Goal: Transaction & Acquisition: Book appointment/travel/reservation

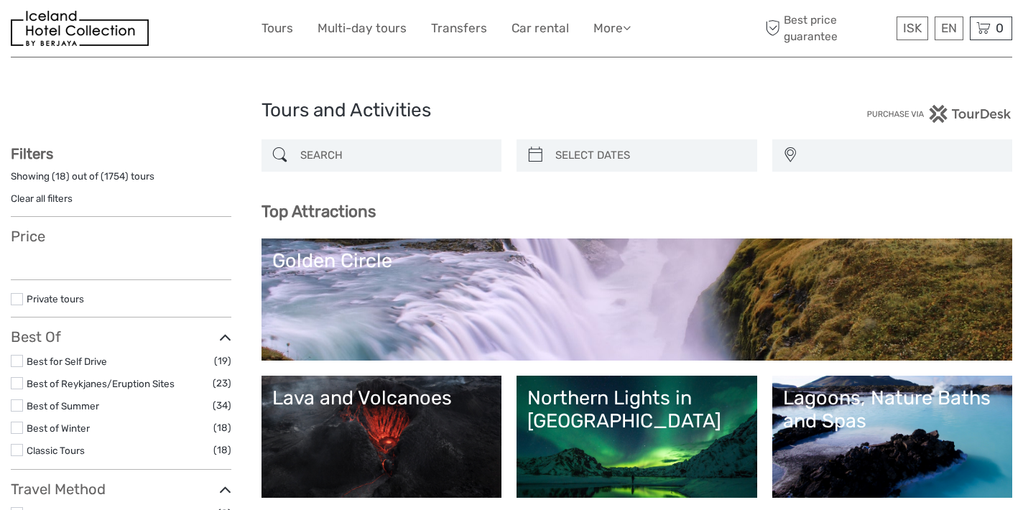
select select
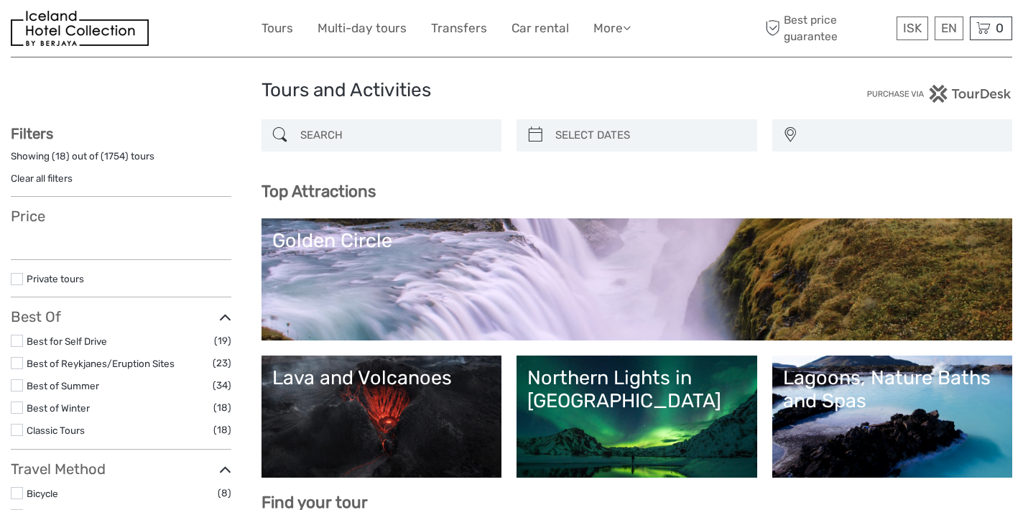
select select
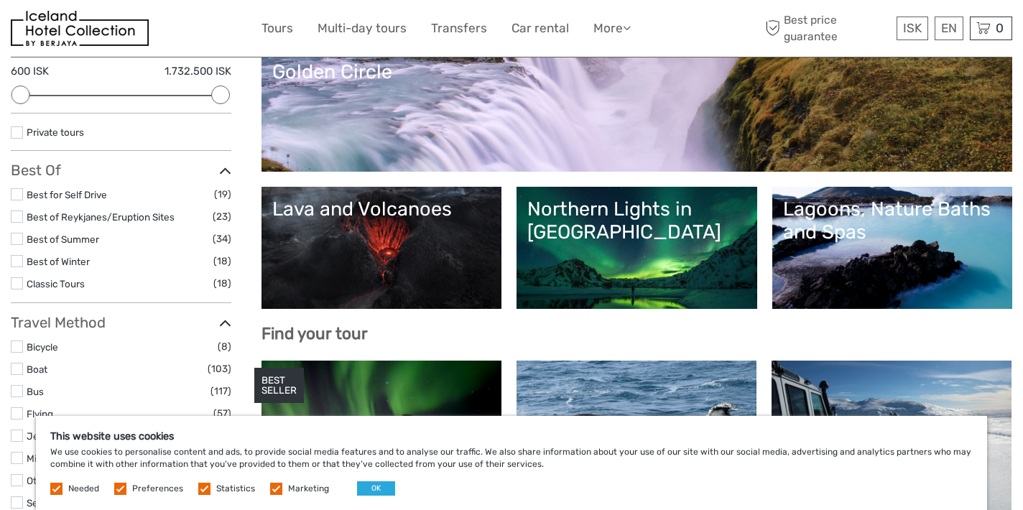
scroll to position [199, 0]
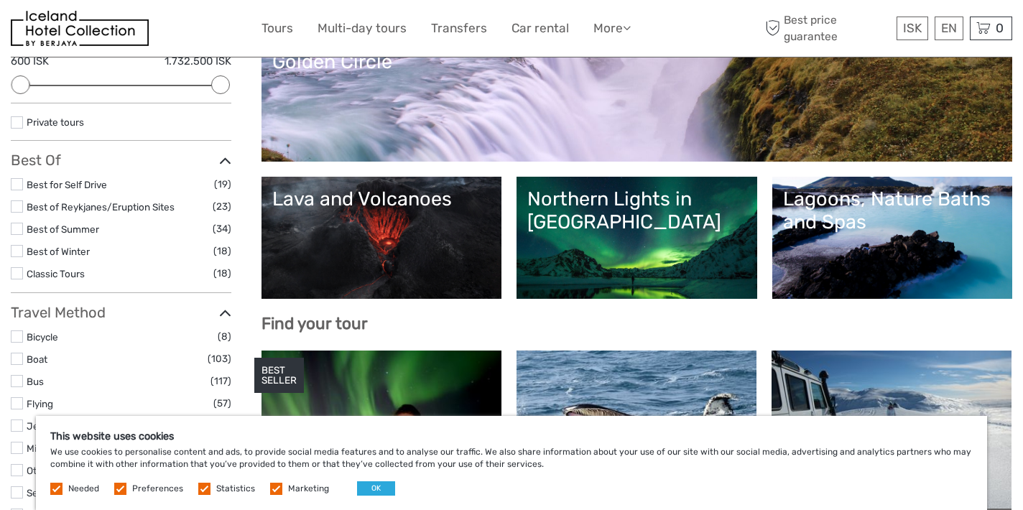
click at [272, 488] on label at bounding box center [276, 489] width 12 height 12
click at [0, 0] on input "checkbox" at bounding box center [0, 0] width 0 height 0
click at [203, 487] on label at bounding box center [204, 489] width 12 height 12
click at [0, 0] on input "checkbox" at bounding box center [0, 0] width 0 height 0
click at [121, 490] on label at bounding box center [120, 489] width 12 height 12
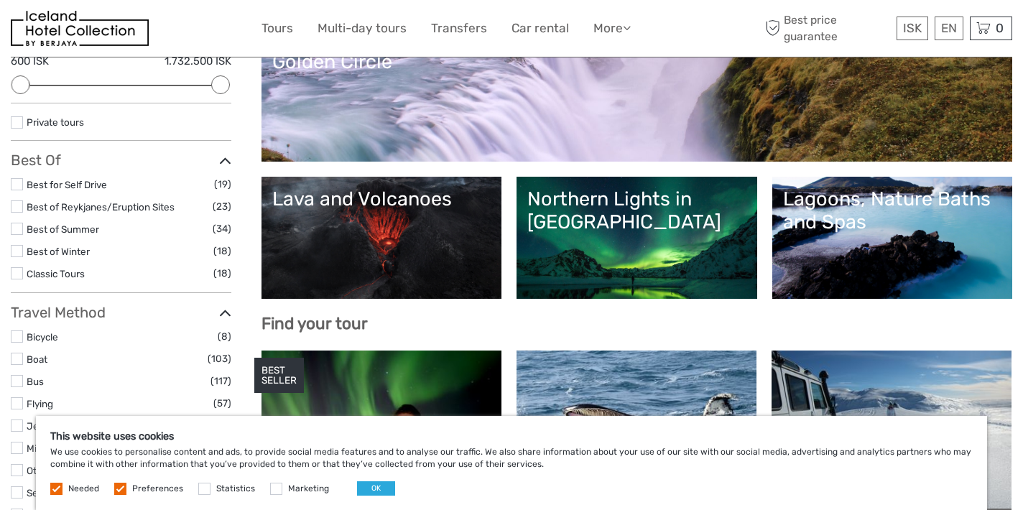
click at [0, 0] on input "checkbox" at bounding box center [0, 0] width 0 height 0
click at [365, 489] on button "OK" at bounding box center [376, 489] width 38 height 14
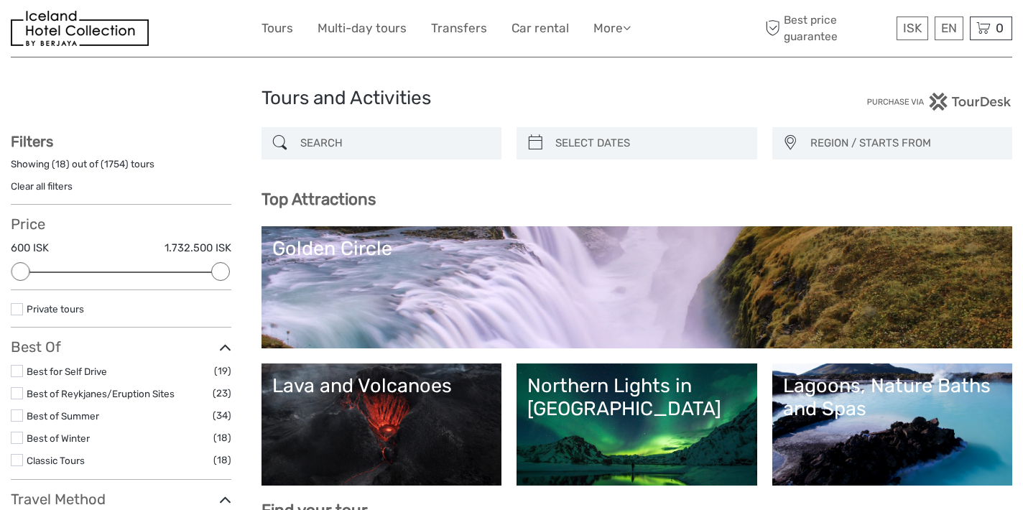
scroll to position [11, 0]
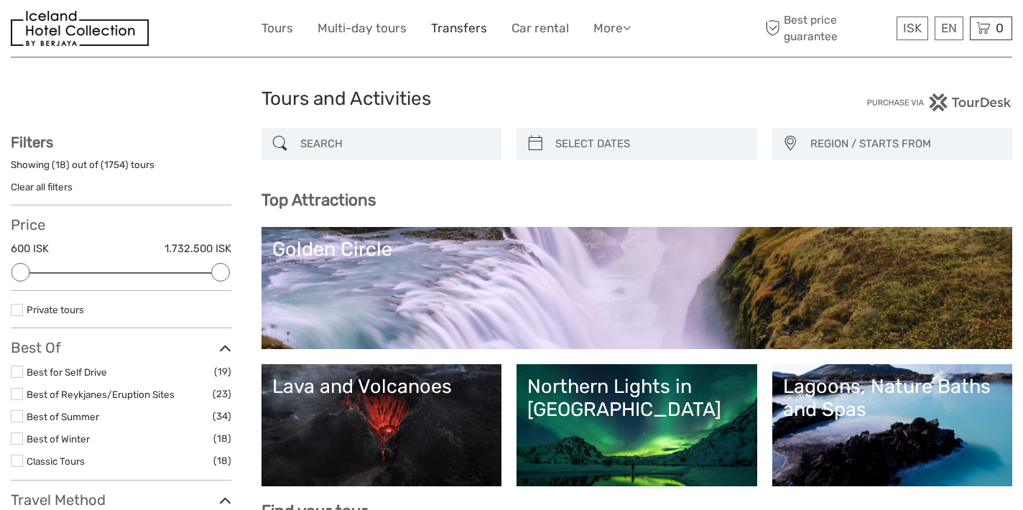
click at [450, 28] on link "Transfers" at bounding box center [459, 28] width 56 height 21
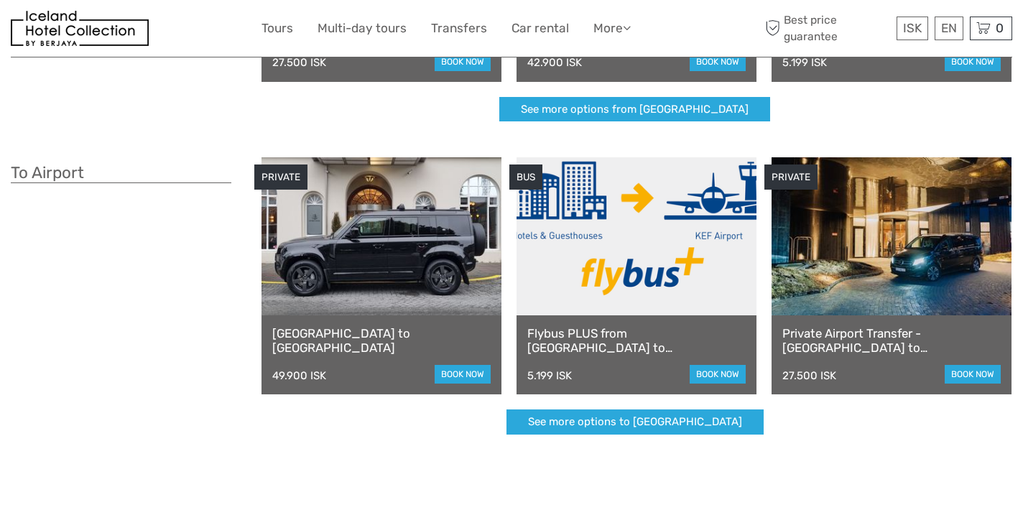
scroll to position [304, 0]
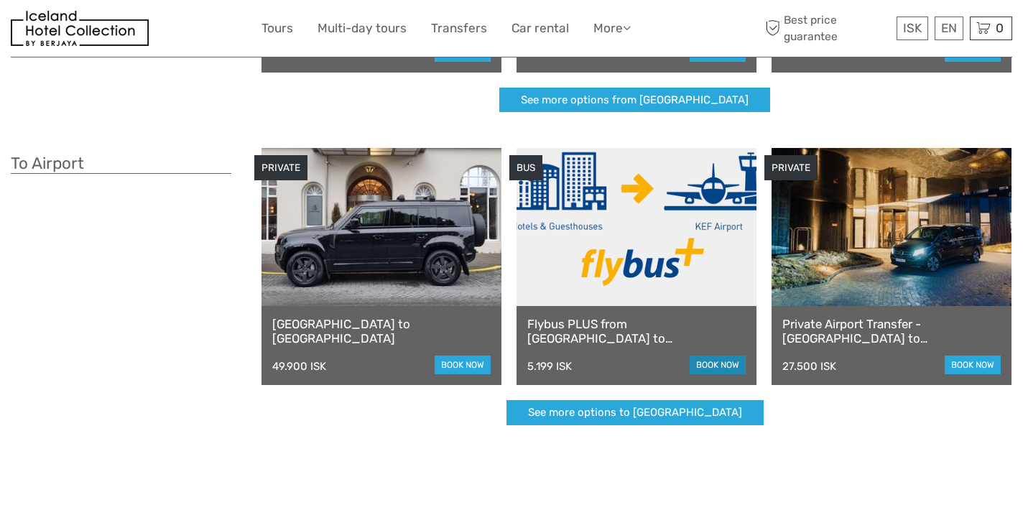
click at [714, 366] on link "book now" at bounding box center [718, 365] width 56 height 19
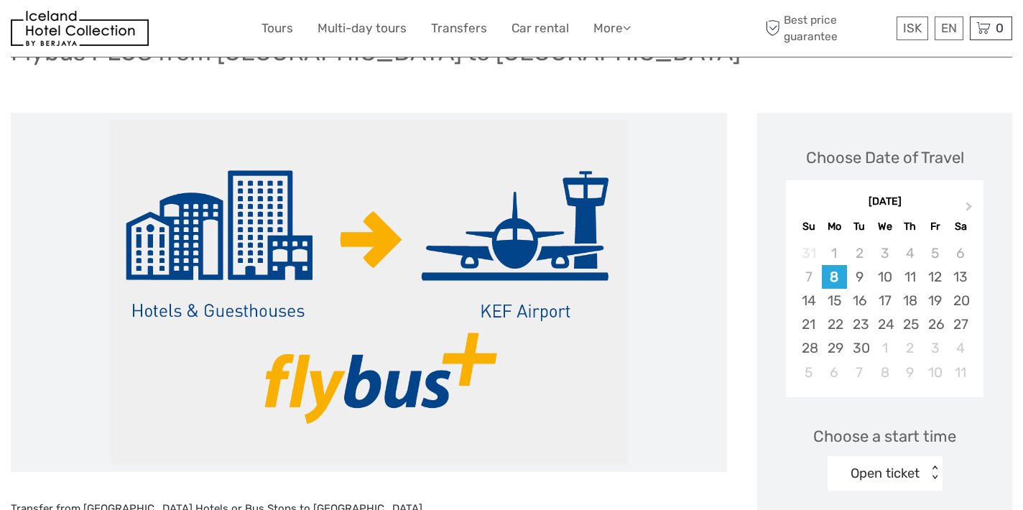
scroll to position [203, 0]
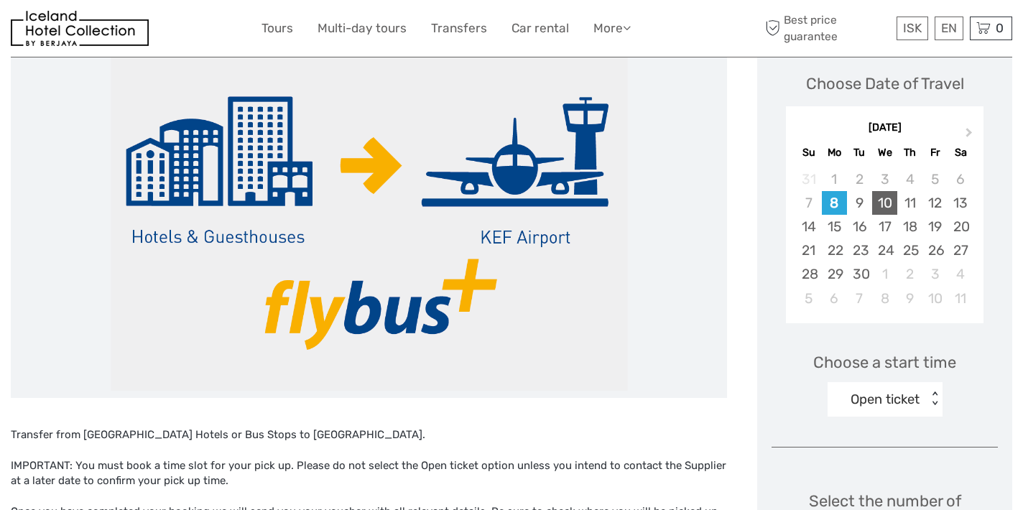
click at [883, 206] on div "10" at bounding box center [884, 203] width 25 height 24
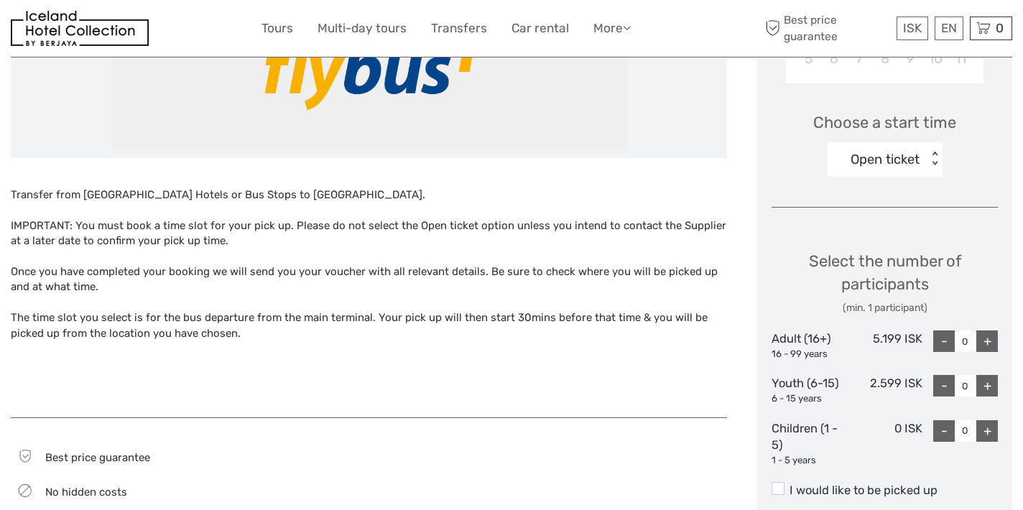
scroll to position [446, 0]
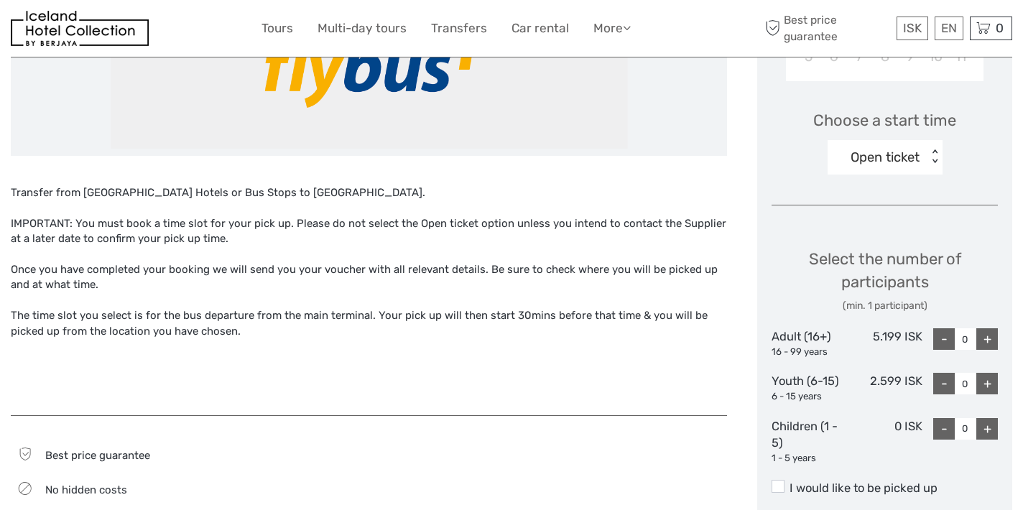
click at [987, 340] on div "+" at bounding box center [988, 339] width 22 height 22
type input "1"
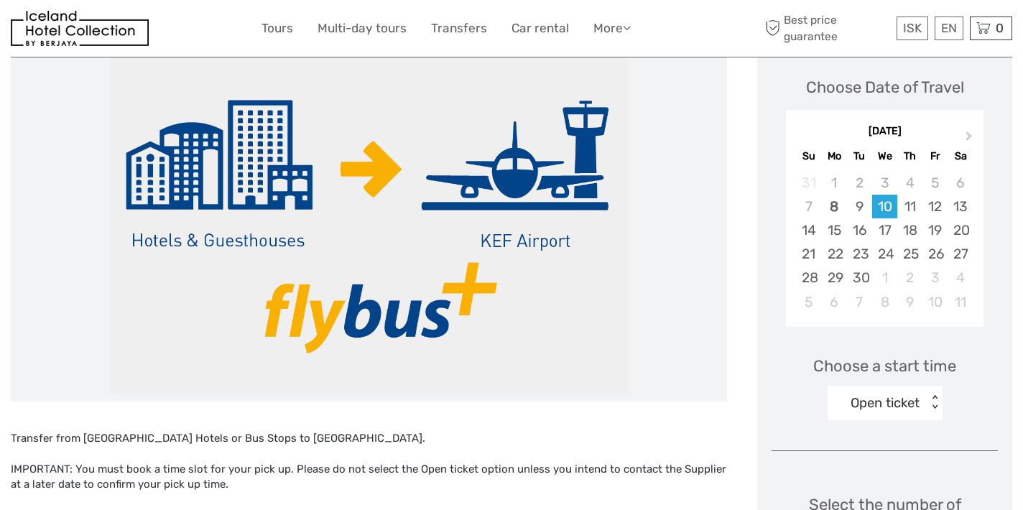
scroll to position [204, 0]
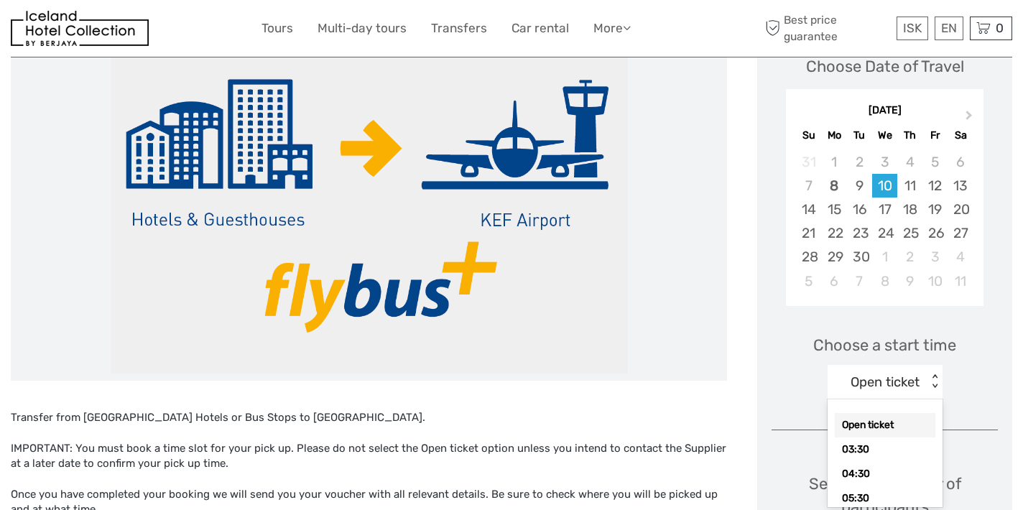
click at [934, 400] on div "option Open ticket selected, 1 of 18. 18 results available. Use Up and Down to …" at bounding box center [885, 382] width 115 height 34
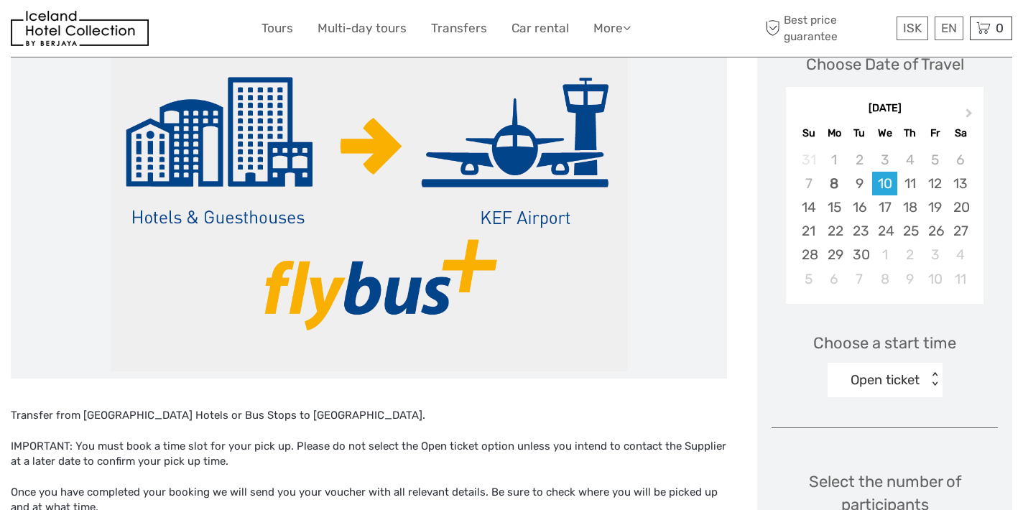
click at [968, 402] on div "Choose a start time Open ticket < >" at bounding box center [885, 359] width 226 height 92
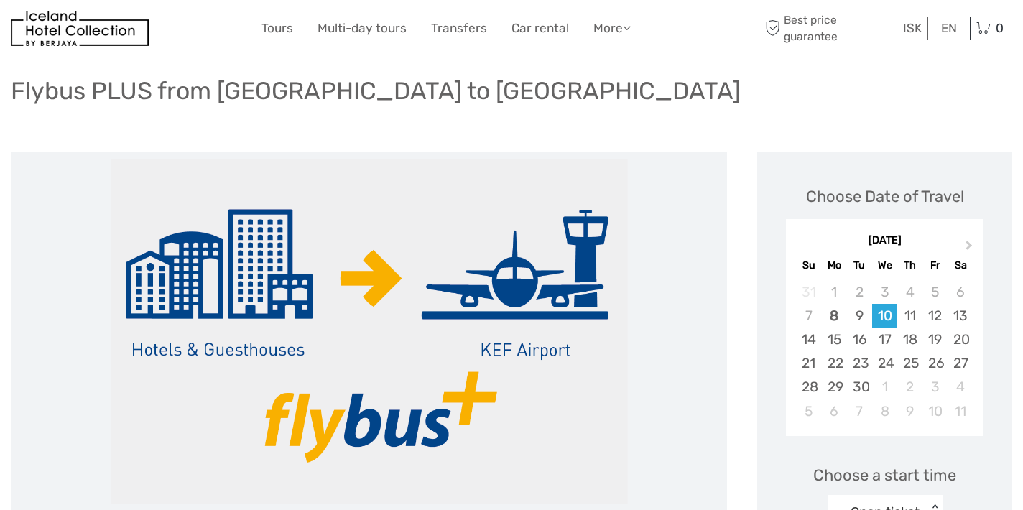
scroll to position [98, 0]
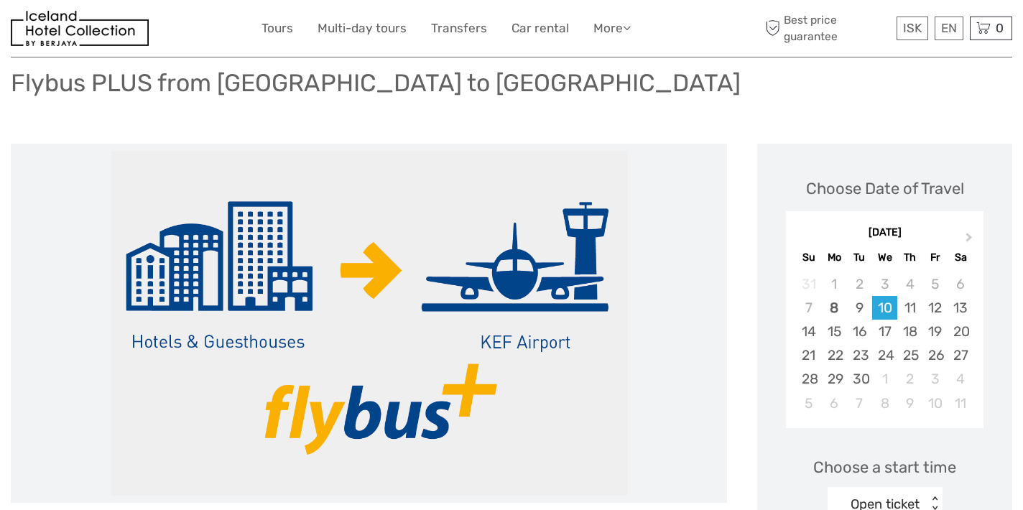
click at [520, 275] on img at bounding box center [369, 323] width 517 height 345
click at [501, 315] on img at bounding box center [369, 323] width 517 height 345
drag, startPoint x: 501, startPoint y: 315, endPoint x: 474, endPoint y: 337, distance: 34.7
click at [497, 322] on img at bounding box center [369, 323] width 517 height 345
click at [394, 403] on img at bounding box center [369, 323] width 517 height 345
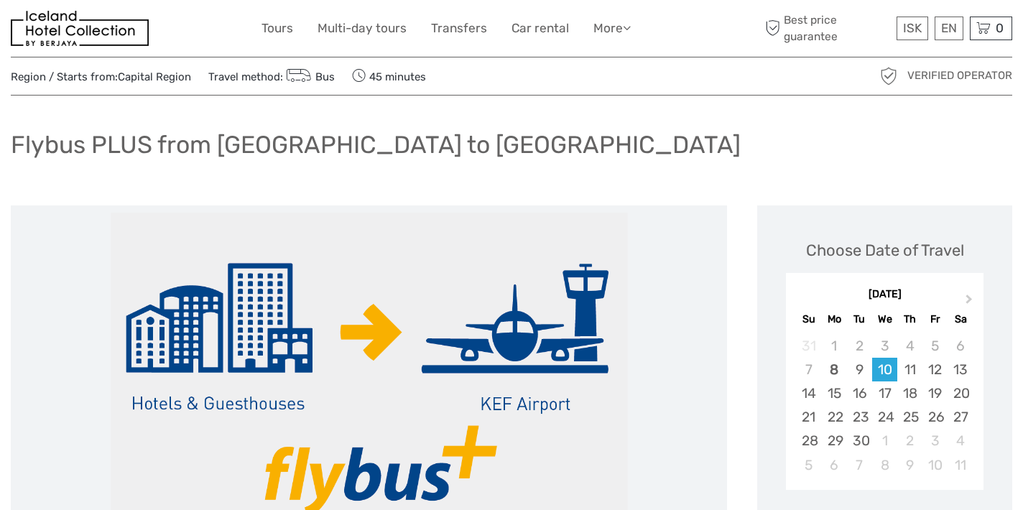
scroll to position [0, 0]
